Goal: Navigation & Orientation: Find specific page/section

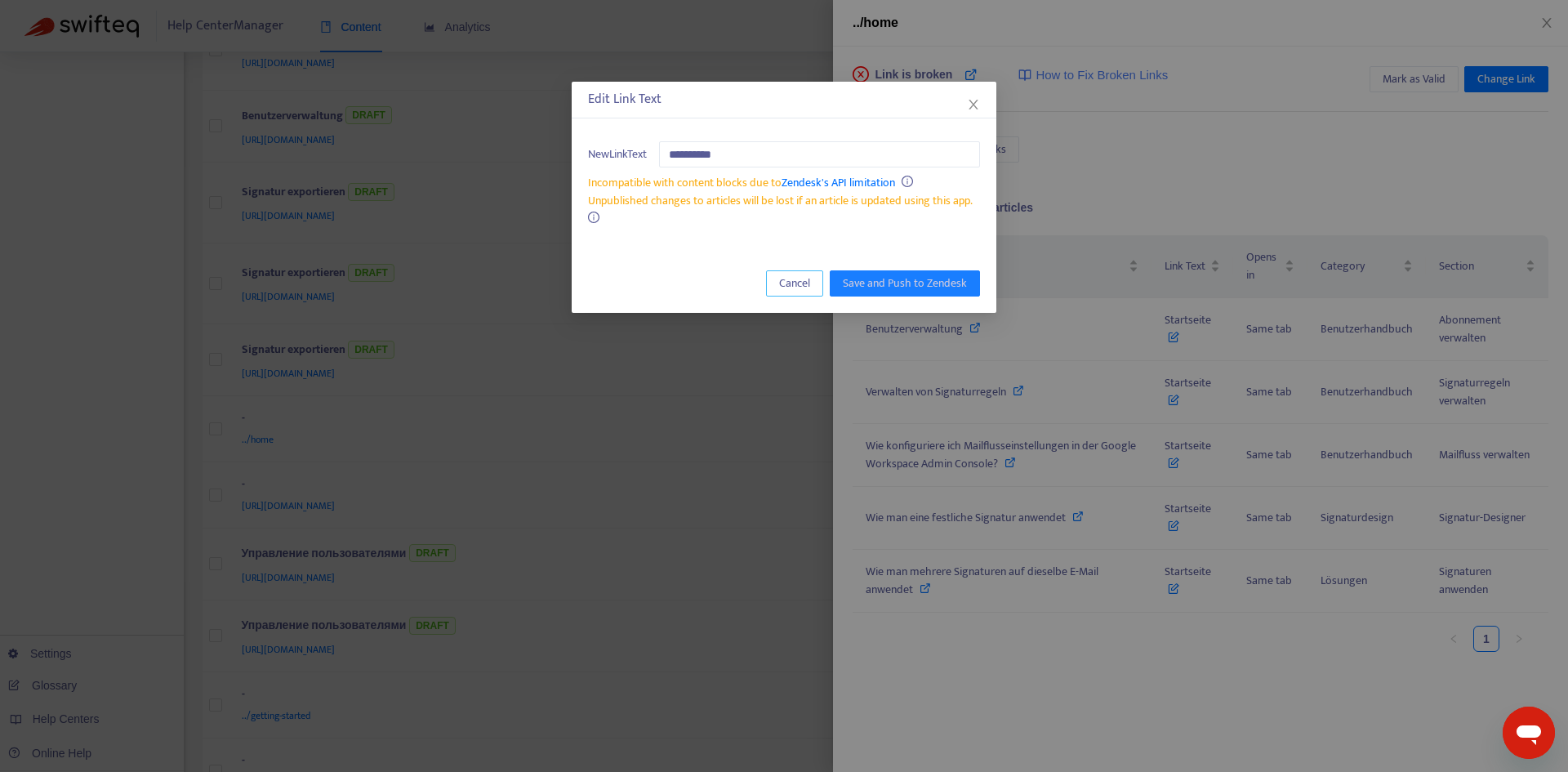
click at [790, 289] on span "Cancel" at bounding box center [795, 283] width 31 height 18
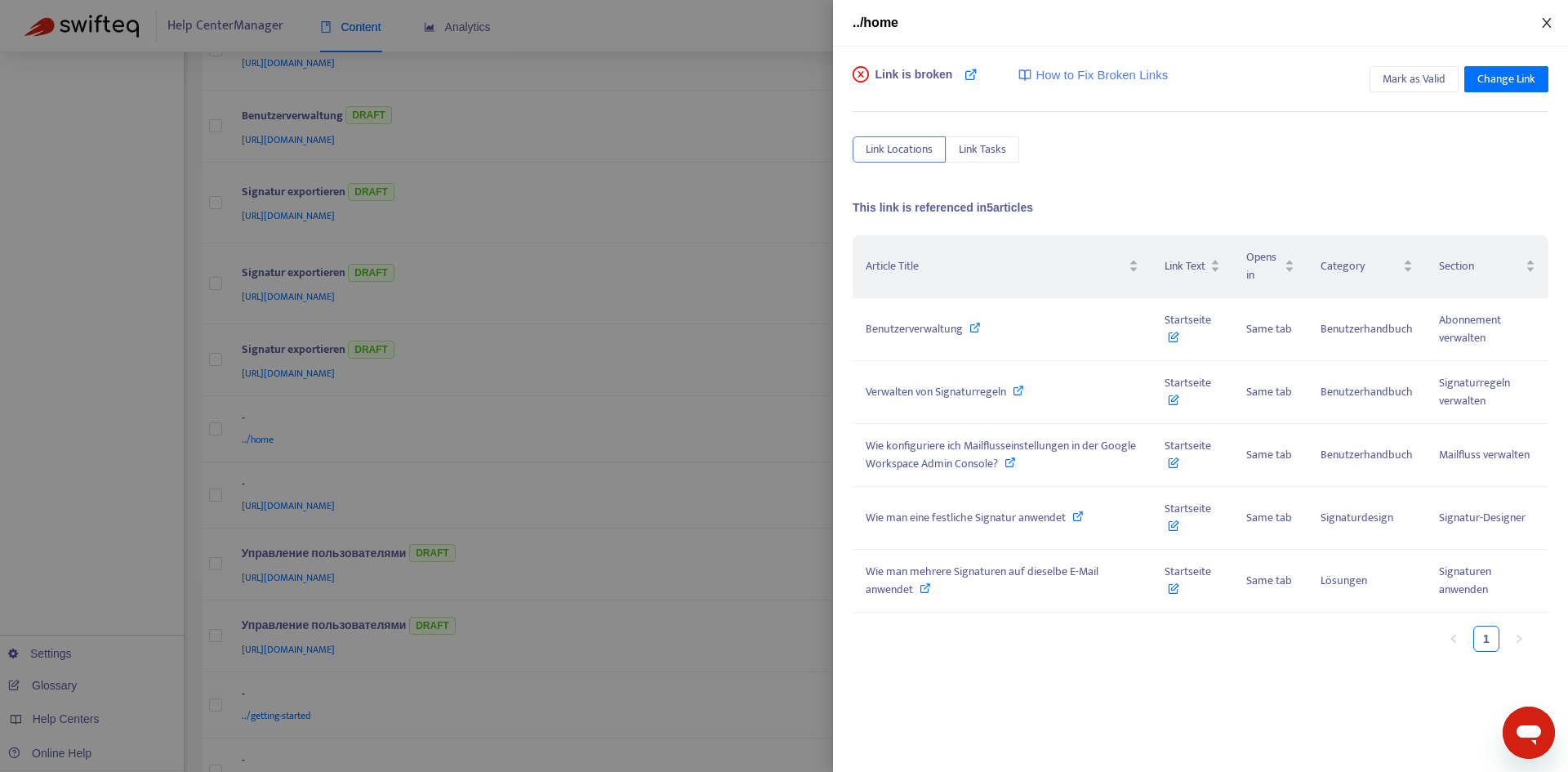
click at [1543, 22] on icon "close" at bounding box center [1546, 23] width 13 height 13
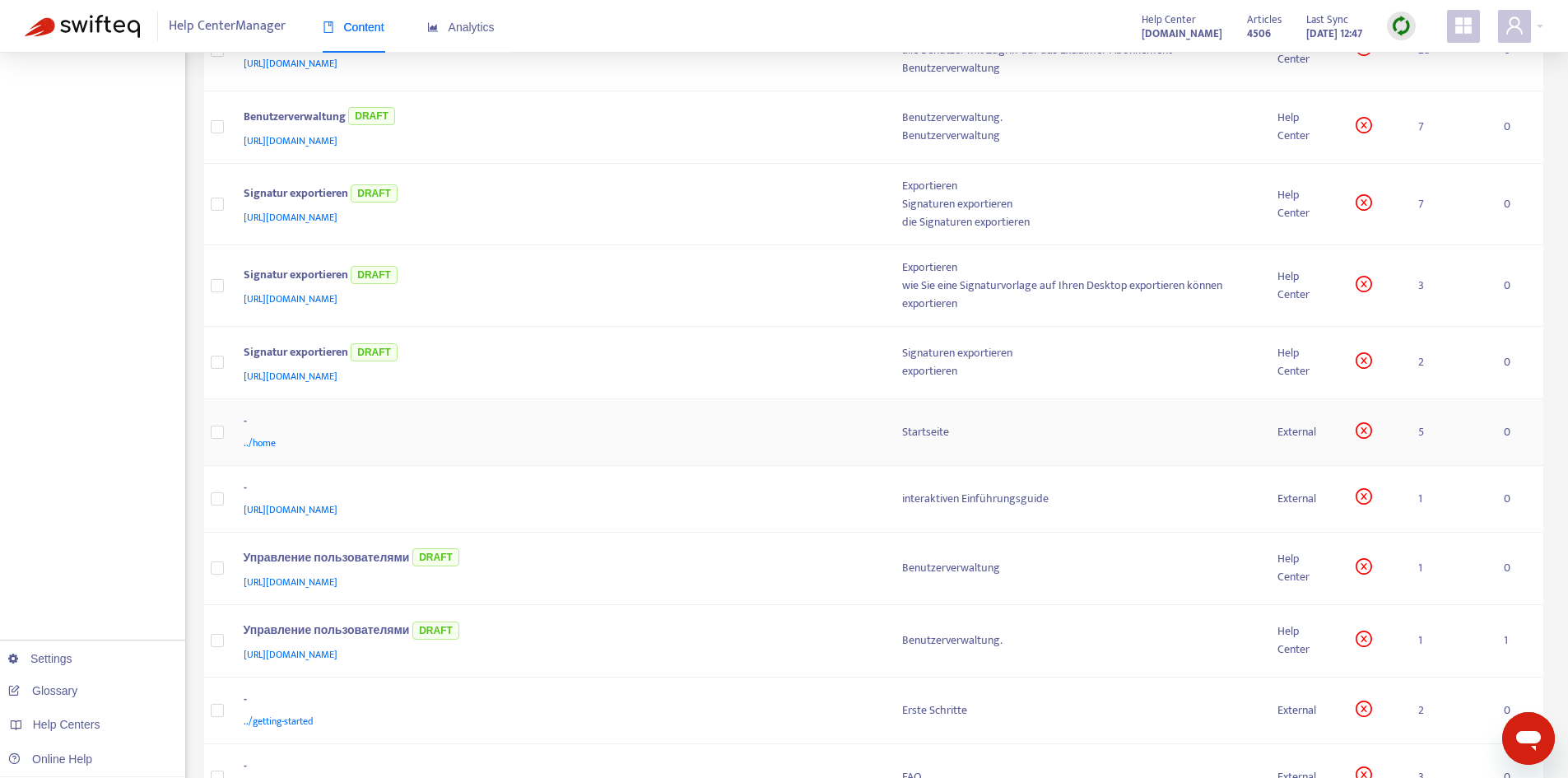
click at [748, 427] on div "-" at bounding box center [557, 423] width 626 height 21
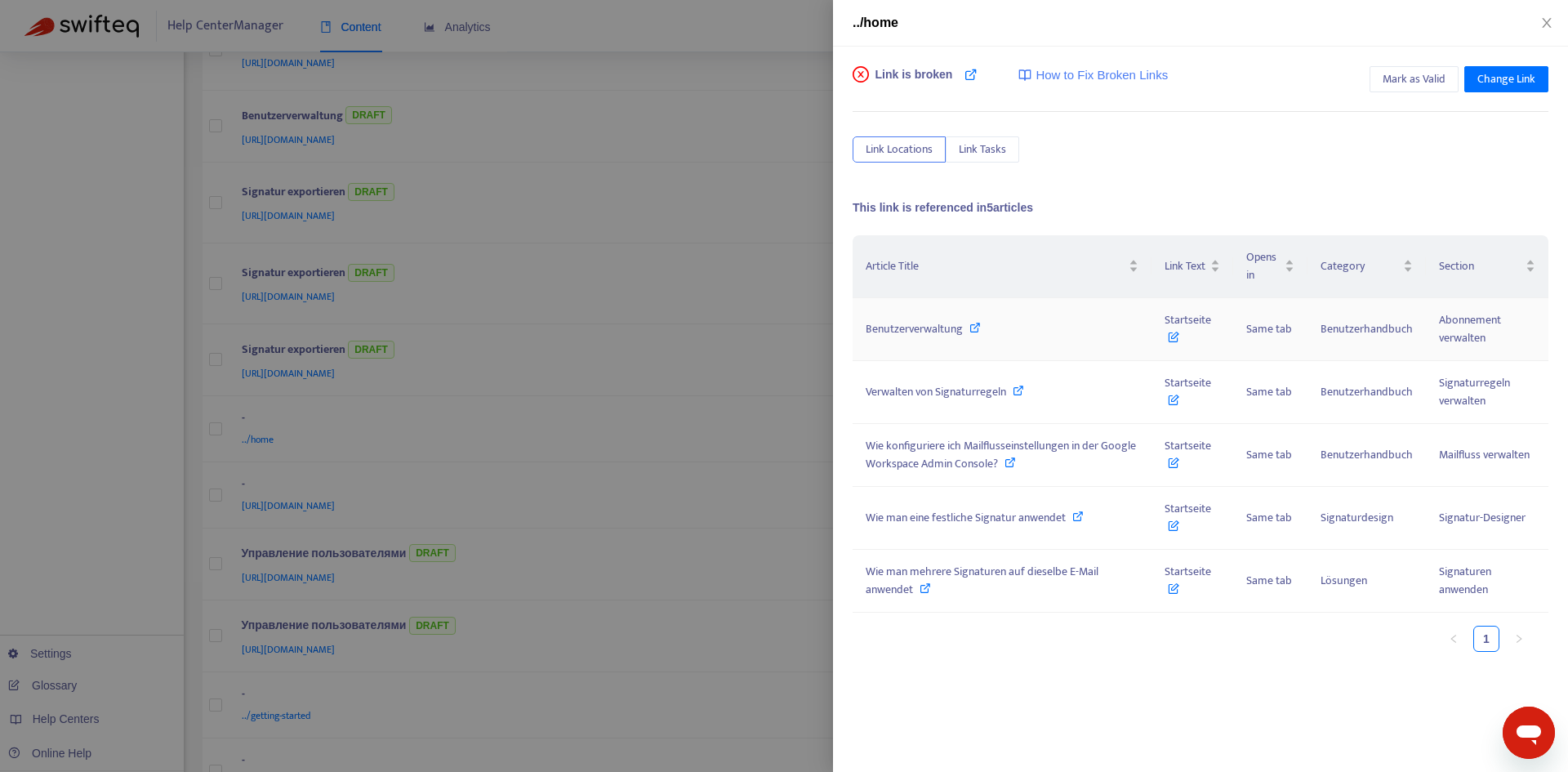
click at [1033, 323] on div "Benutzerverwaltung" at bounding box center [1002, 329] width 272 height 18
click at [1170, 326] on icon at bounding box center [1173, 333] width 11 height 18
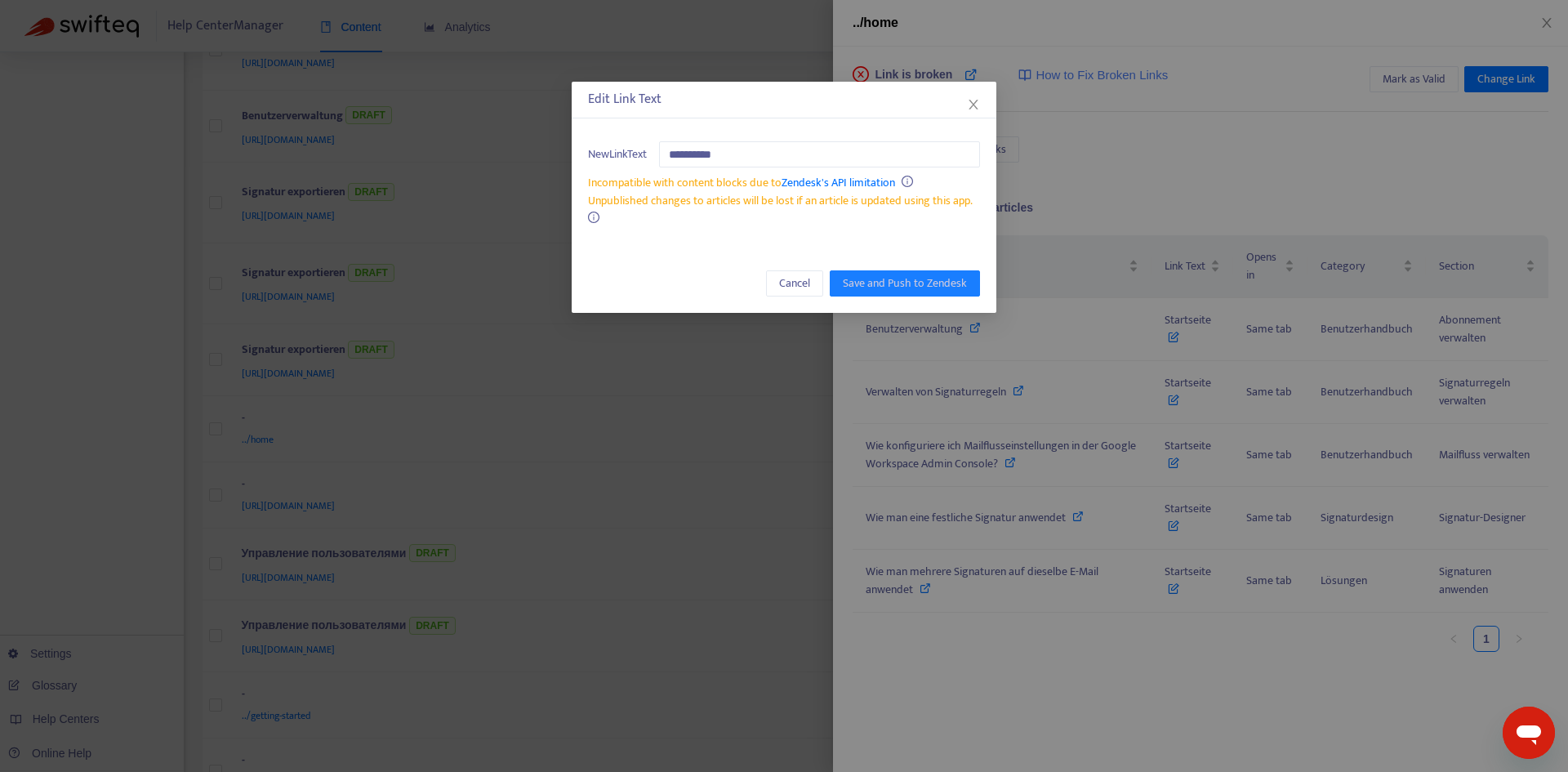
click at [1103, 180] on div "**********" at bounding box center [784, 386] width 1568 height 772
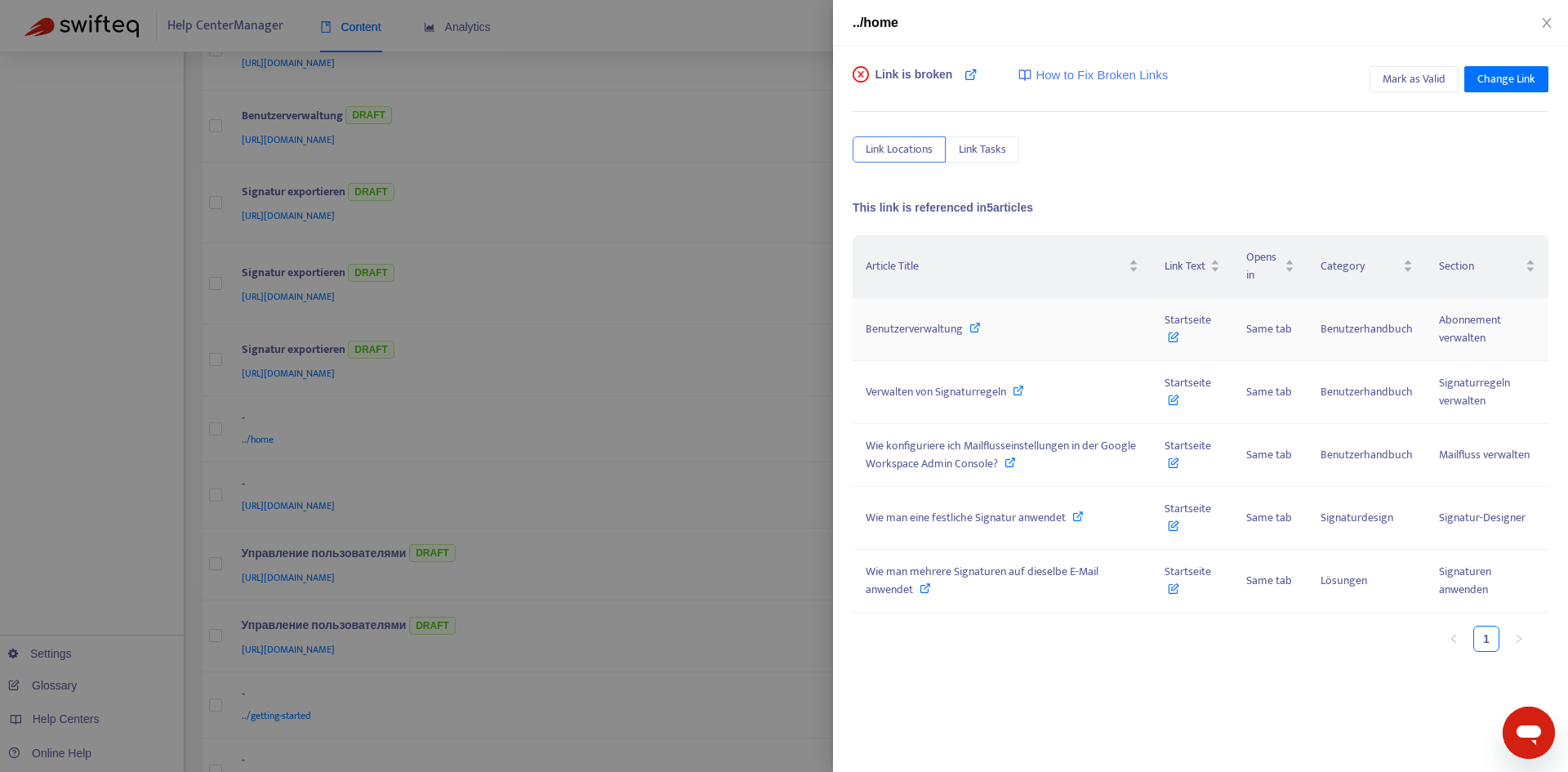
click at [953, 328] on span "Benutzerverwaltung" at bounding box center [915, 328] width 98 height 18
click at [1540, 25] on icon "close" at bounding box center [1546, 23] width 13 height 13
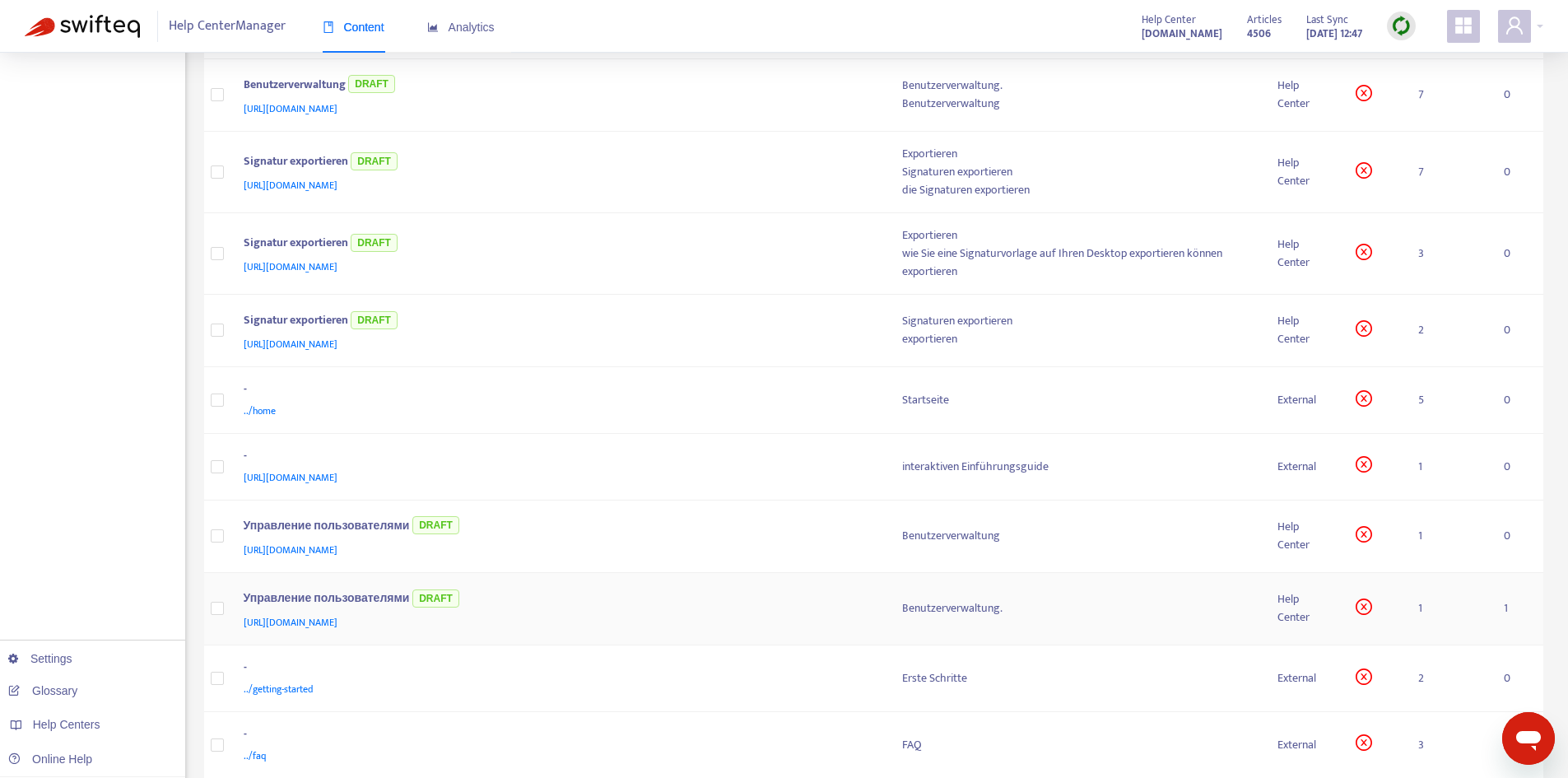
scroll to position [588, 0]
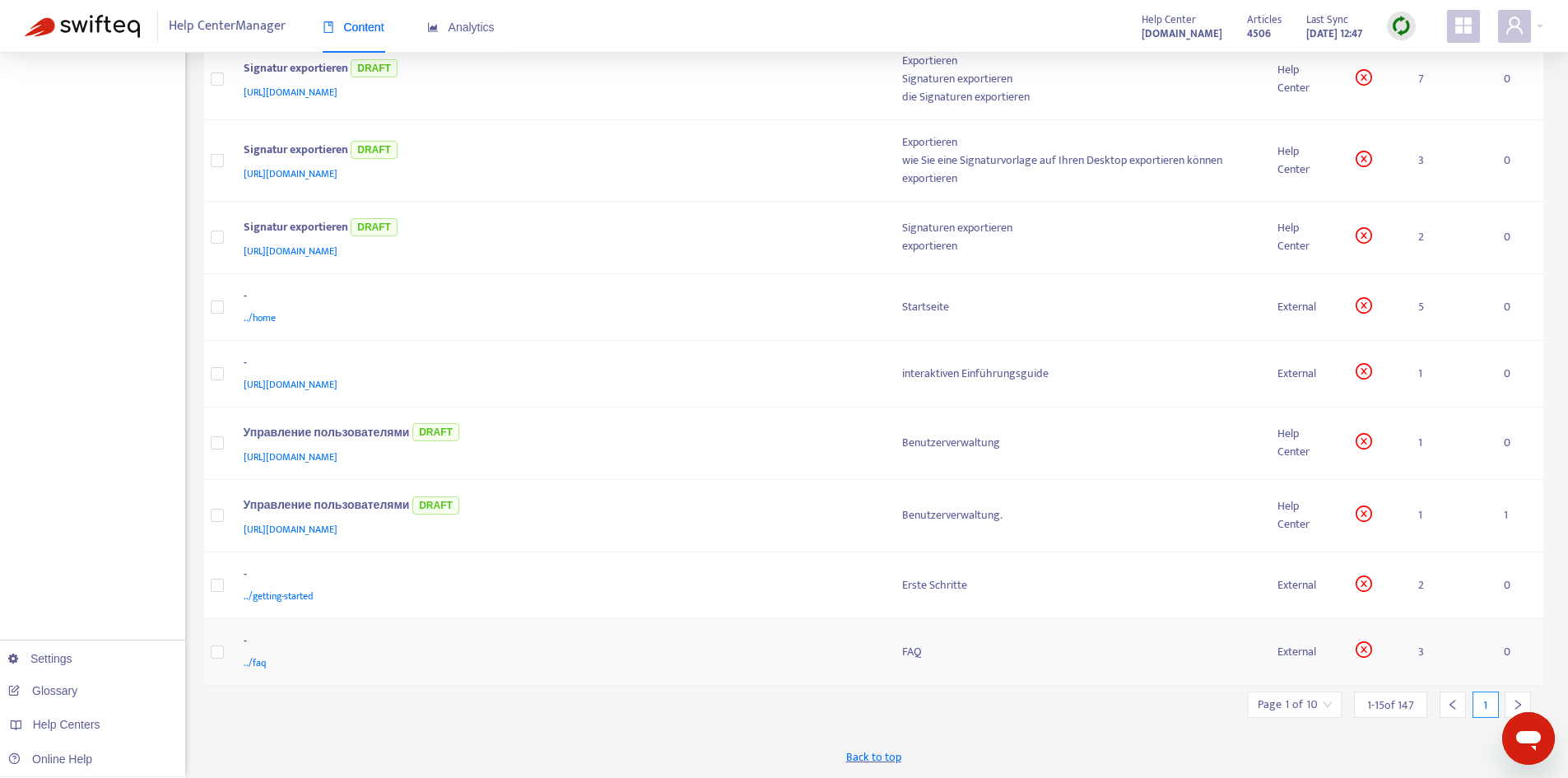
click at [909, 655] on div "FAQ" at bounding box center [1077, 652] width 349 height 19
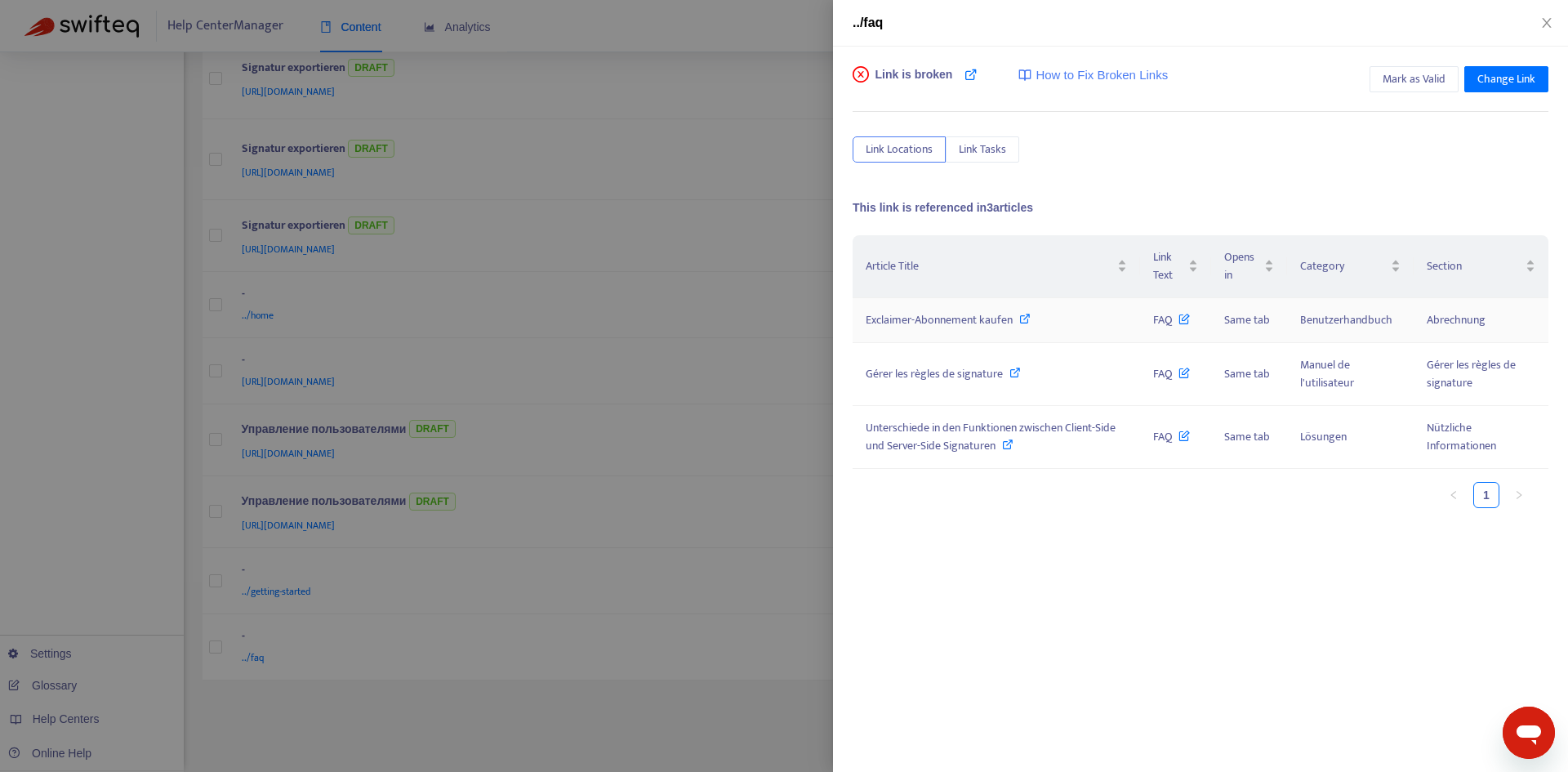
click at [946, 320] on span "Exclaimer-Abonnement kaufen" at bounding box center [940, 319] width 147 height 18
click at [1545, 25] on icon "close" at bounding box center [1546, 23] width 9 height 10
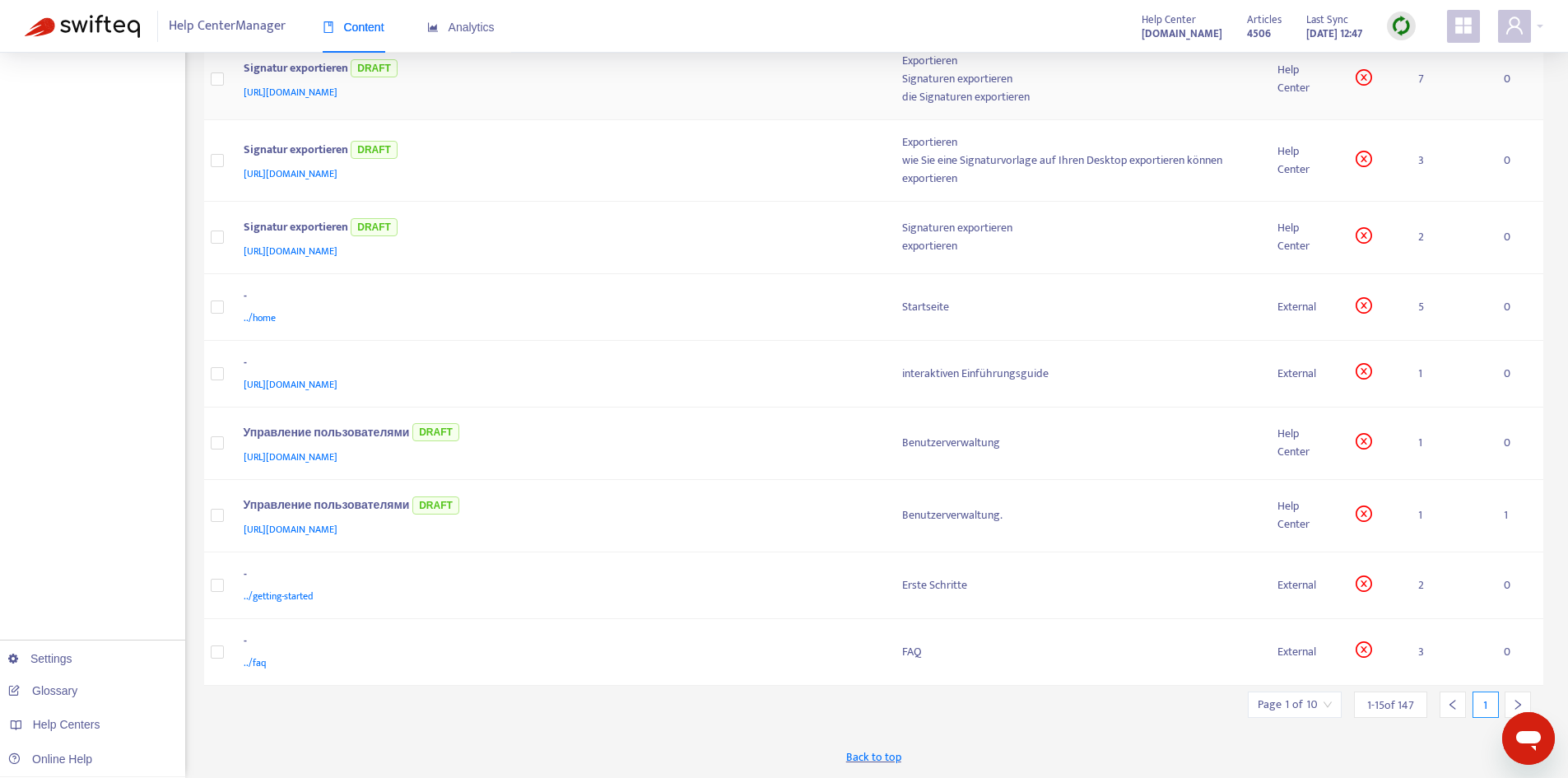
click at [761, 59] on div "Signatur exportieren DRAFT" at bounding box center [557, 69] width 626 height 27
